Goal: Communication & Community: Participate in discussion

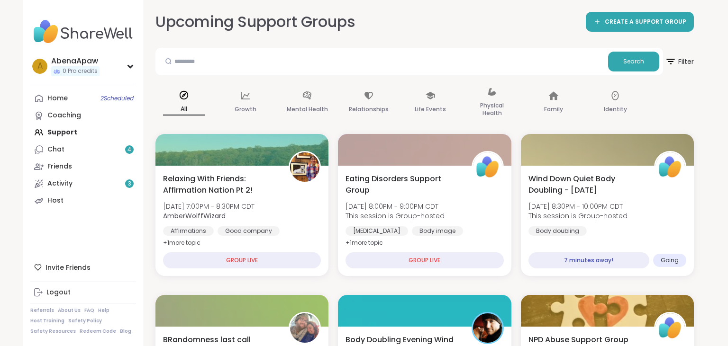
scroll to position [407, 0]
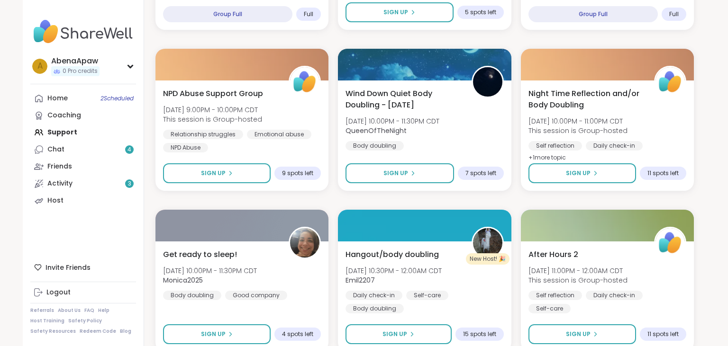
click at [109, 98] on span "2 Scheduled" at bounding box center [116, 99] width 33 height 8
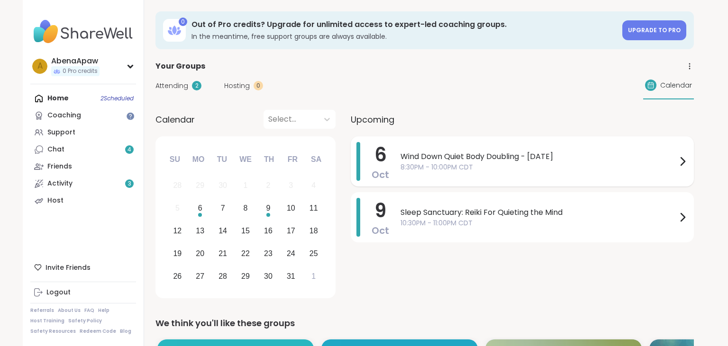
click at [436, 151] on div "Wind Down Quiet Body Doubling - [DATE] 8:30PM - 10:00PM CDT" at bounding box center [544, 161] width 288 height 39
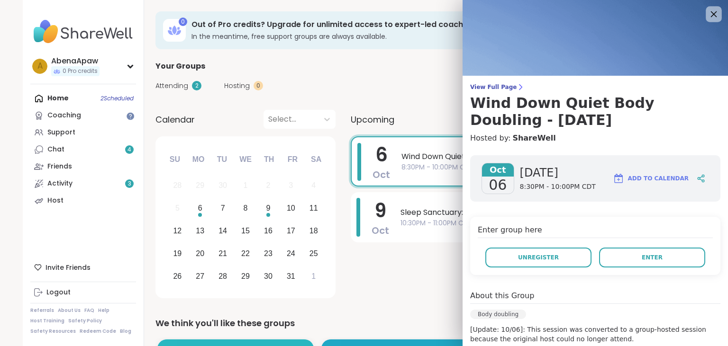
click at [719, 9] on icon at bounding box center [713, 14] width 12 height 12
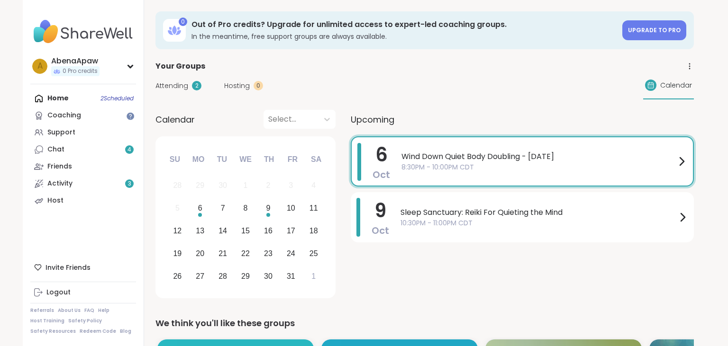
click at [719, 9] on icon at bounding box center [713, 14] width 12 height 12
click at [102, 147] on link "Chat 4" at bounding box center [83, 149] width 106 height 17
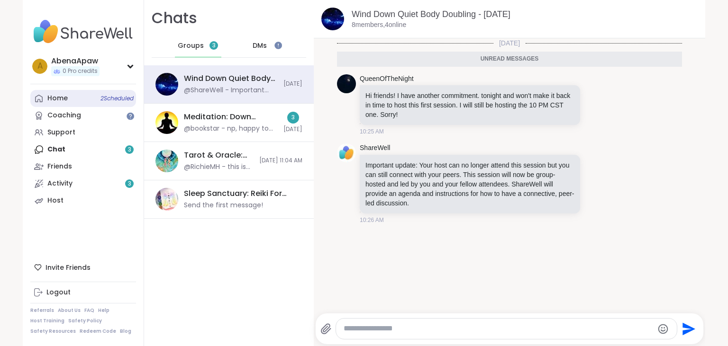
click at [75, 97] on link "Home 2 Scheduled" at bounding box center [83, 98] width 106 height 17
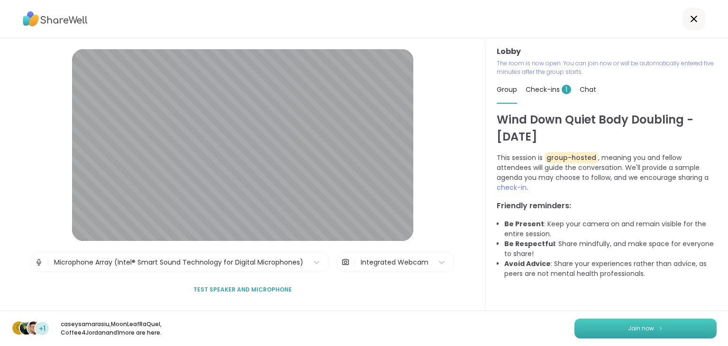
click at [613, 323] on button "Join now" at bounding box center [645, 329] width 142 height 20
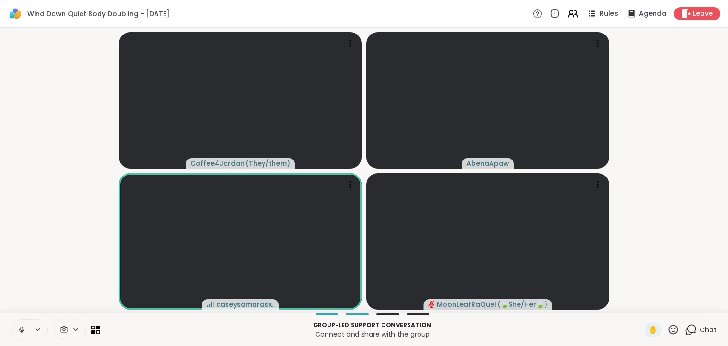
click at [21, 327] on icon at bounding box center [22, 330] width 9 height 9
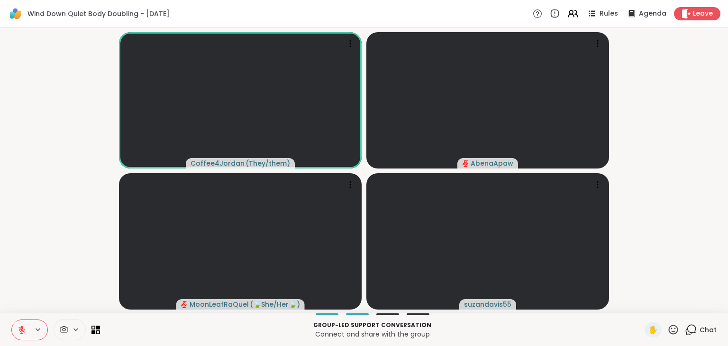
click at [20, 330] on icon at bounding box center [21, 330] width 7 height 7
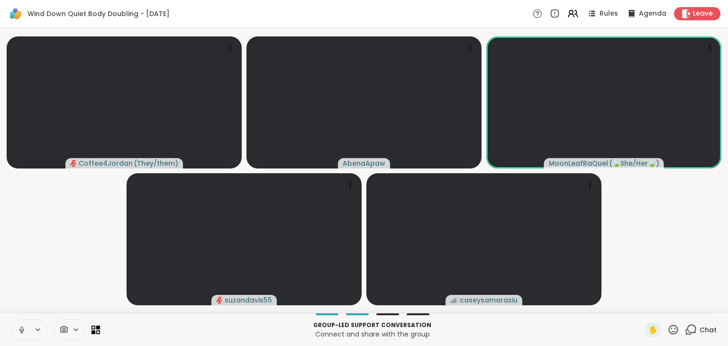
click at [26, 335] on button at bounding box center [21, 330] width 18 height 20
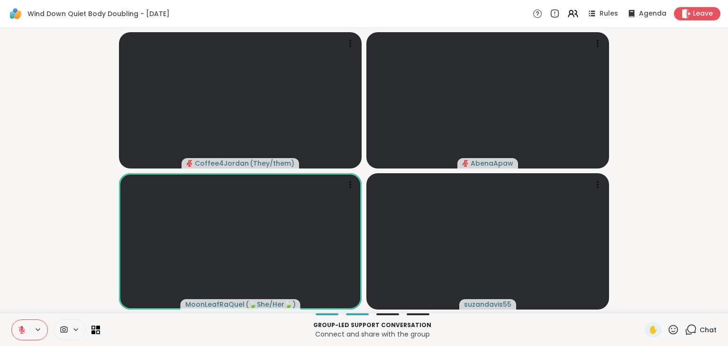
click at [22, 326] on button at bounding box center [21, 330] width 18 height 20
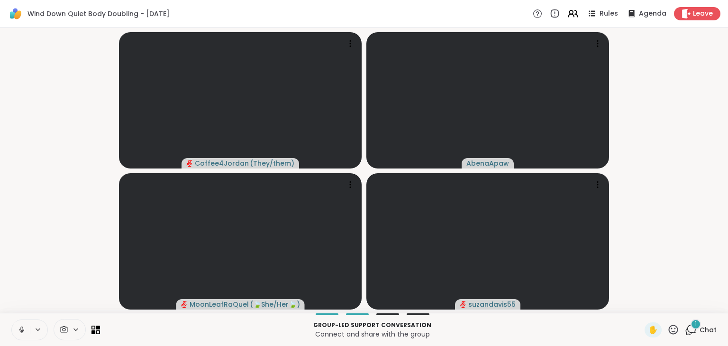
click at [19, 331] on icon at bounding box center [22, 330] width 9 height 9
